Goal: Task Accomplishment & Management: Complete application form

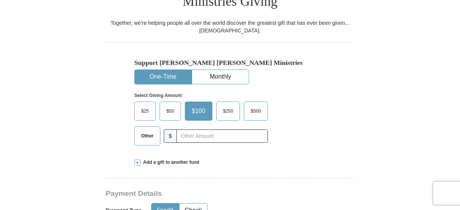
scroll to position [229, 0]
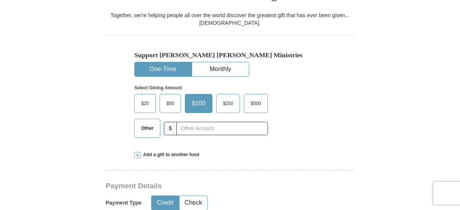
click at [170, 196] on button "Credit" at bounding box center [164, 203] width 27 height 14
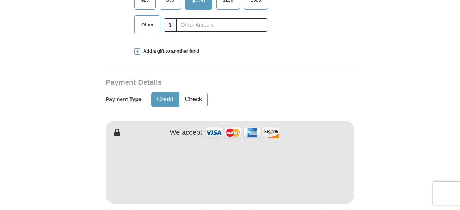
scroll to position [344, 0]
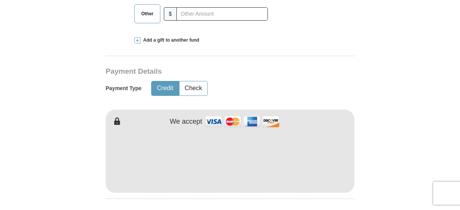
type input "[PERSON_NAME]"
type input "Populorum"
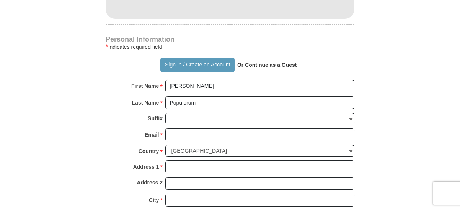
scroll to position [535, 0]
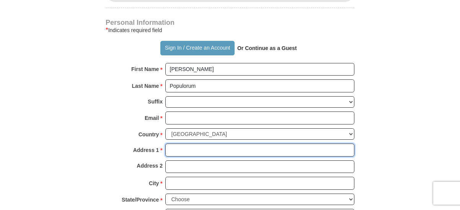
click at [181, 144] on input "Address 1 *" at bounding box center [259, 150] width 189 height 13
type input "2001 [PERSON_NAME][GEOGRAPHIC_DATA]"
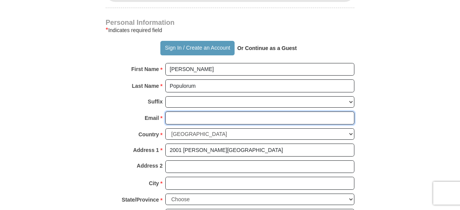
type input "[EMAIL_ADDRESS][DOMAIN_NAME]"
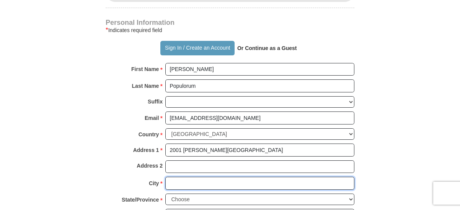
type input "APEX"
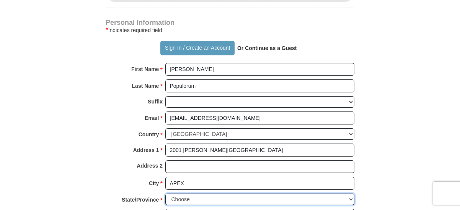
select select "NC"
type input "27502"
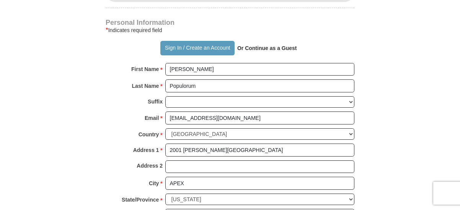
type input "9192740457"
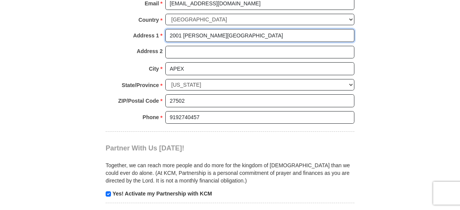
scroll to position [688, 0]
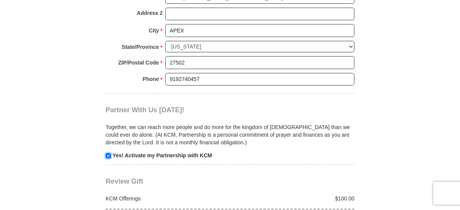
click at [108, 153] on input "checkbox" at bounding box center [108, 155] width 5 height 5
checkbox input "false"
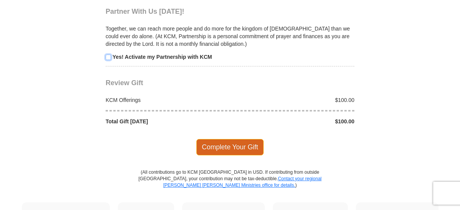
scroll to position [803, 0]
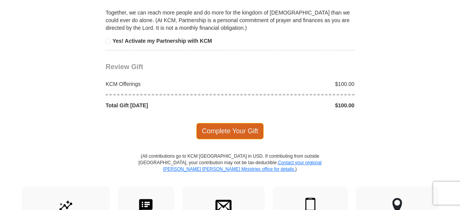
click at [255, 123] on span "Complete Your Gift" at bounding box center [230, 131] width 68 height 16
